Goal: Information Seeking & Learning: Learn about a topic

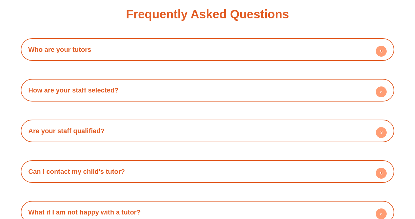
scroll to position [1006, 0]
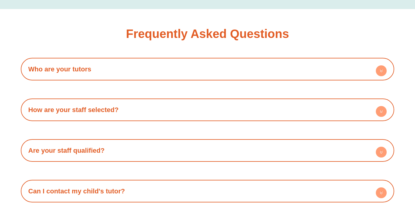
click at [314, 61] on h4 "Who are your tutors" at bounding box center [207, 69] width 367 height 17
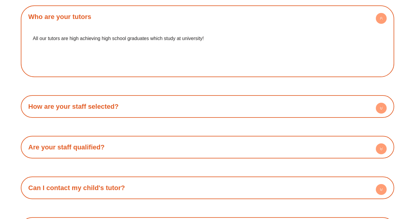
scroll to position [1063, 0]
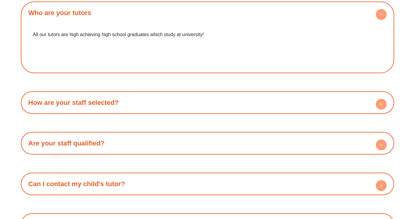
click at [274, 94] on h4 "How are your staff selected?" at bounding box center [207, 102] width 367 height 17
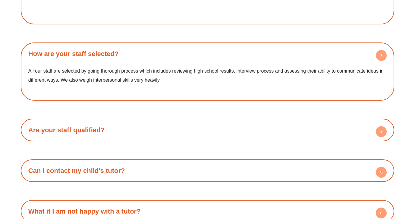
scroll to position [1121, 0]
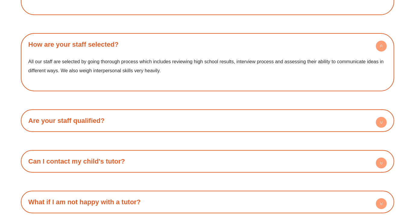
click at [270, 112] on h4 "Are your staff qualified?" at bounding box center [207, 120] width 367 height 17
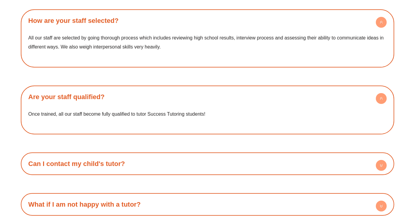
scroll to position [1149, 0]
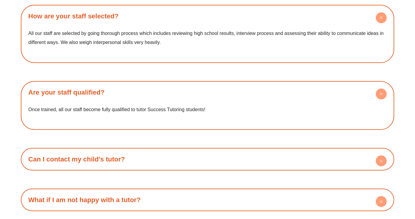
click at [265, 151] on h4 "Can I contact my child's tutor?" at bounding box center [207, 159] width 367 height 17
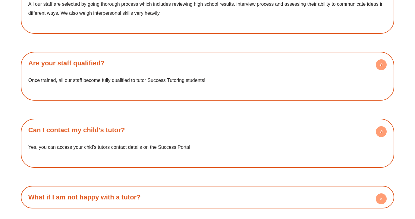
scroll to position [1214, 0]
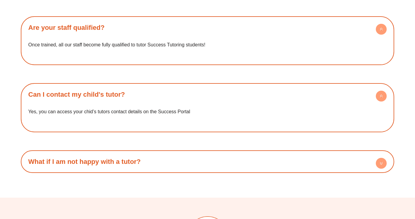
click at [263, 153] on h4 "What if I am not happy with a tutor?" at bounding box center [207, 161] width 367 height 17
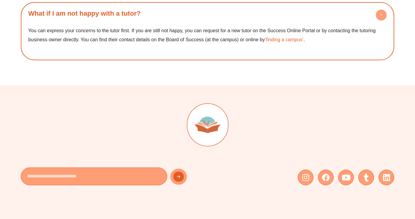
scroll to position [1361, 0]
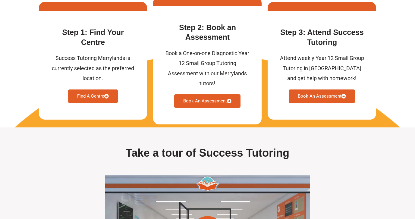
scroll to position [1602, 0]
